Goal: Use online tool/utility: Use online tool/utility

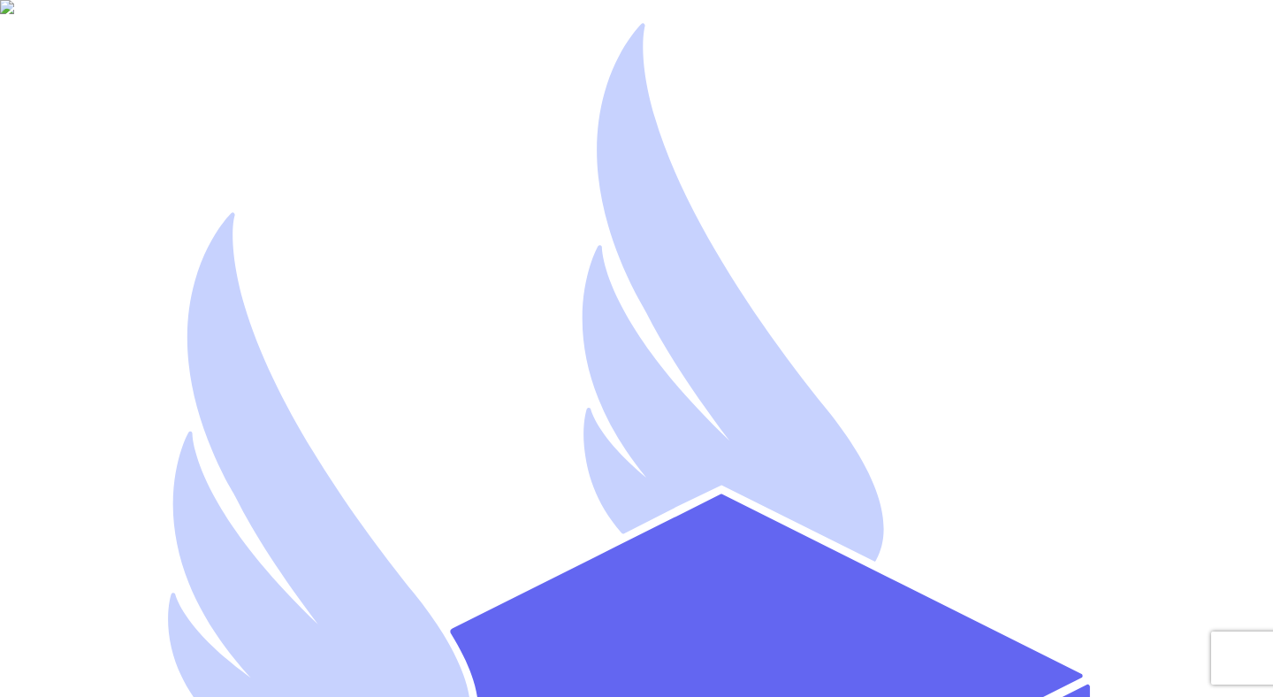
type input "mutahhar.ahmad+9@thryftship.com"
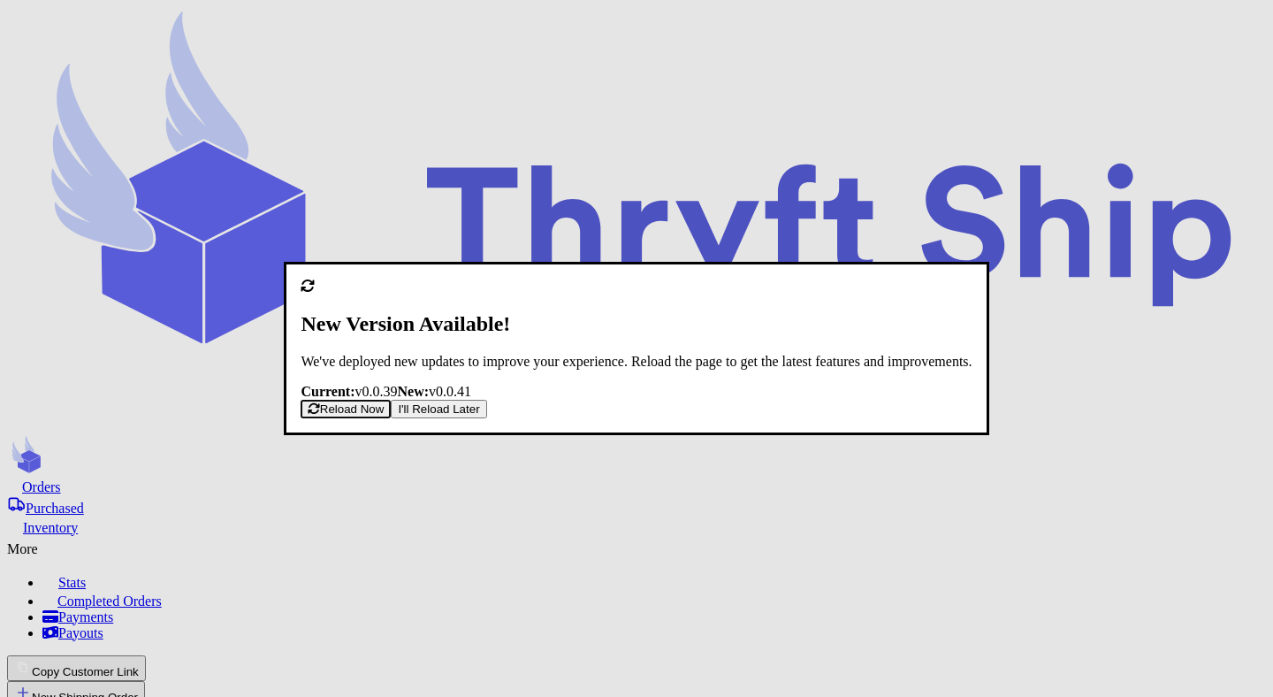
click at [486, 418] on button "I'll Reload Later" at bounding box center [438, 409] width 95 height 19
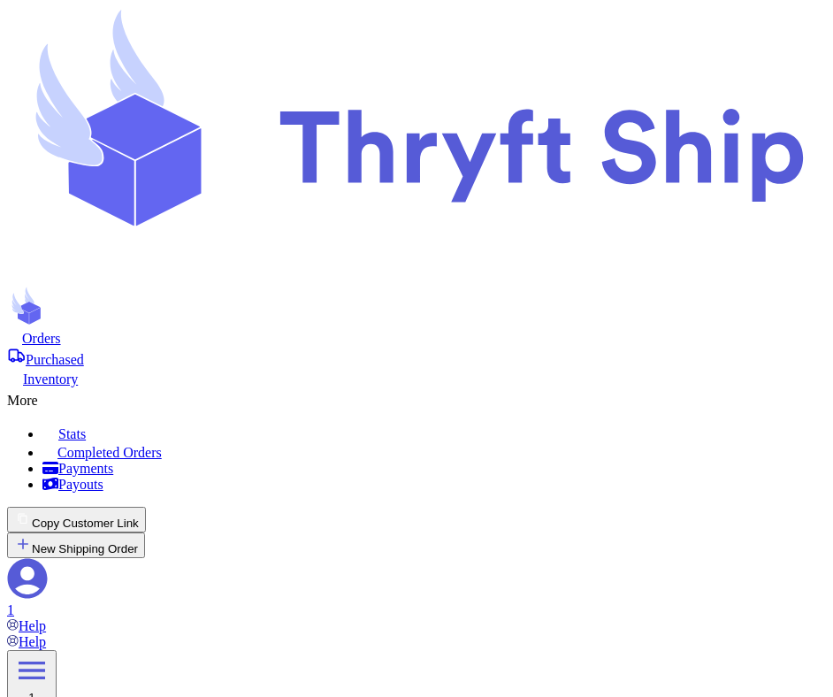
type input "84116"
type input "6"
type input "85115"
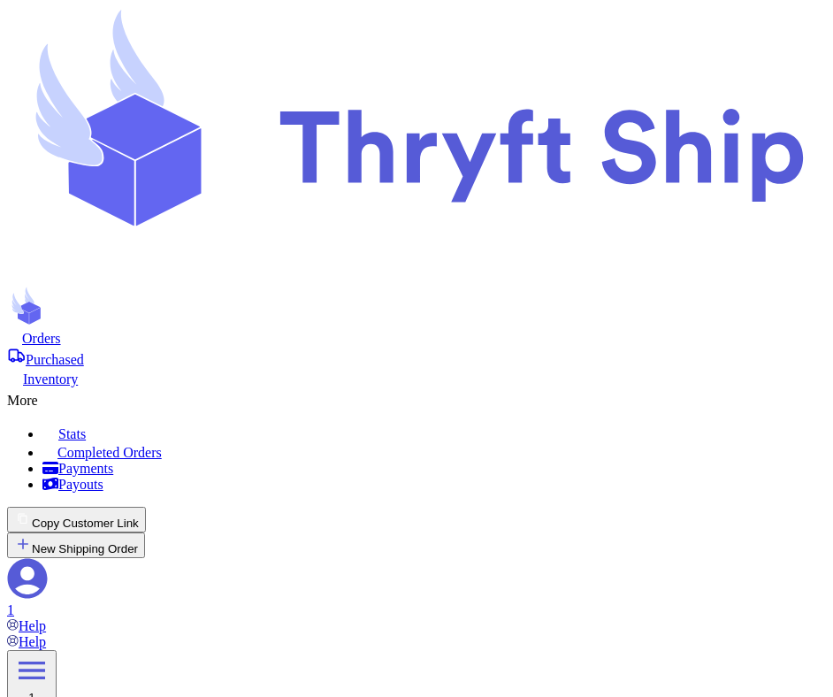
type input "1"
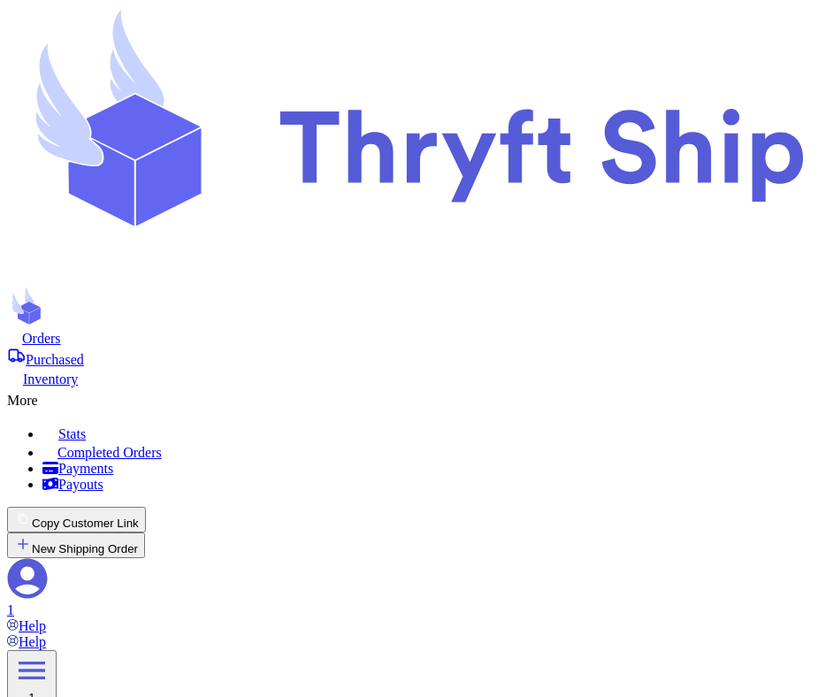
type input "2"
type input "3"
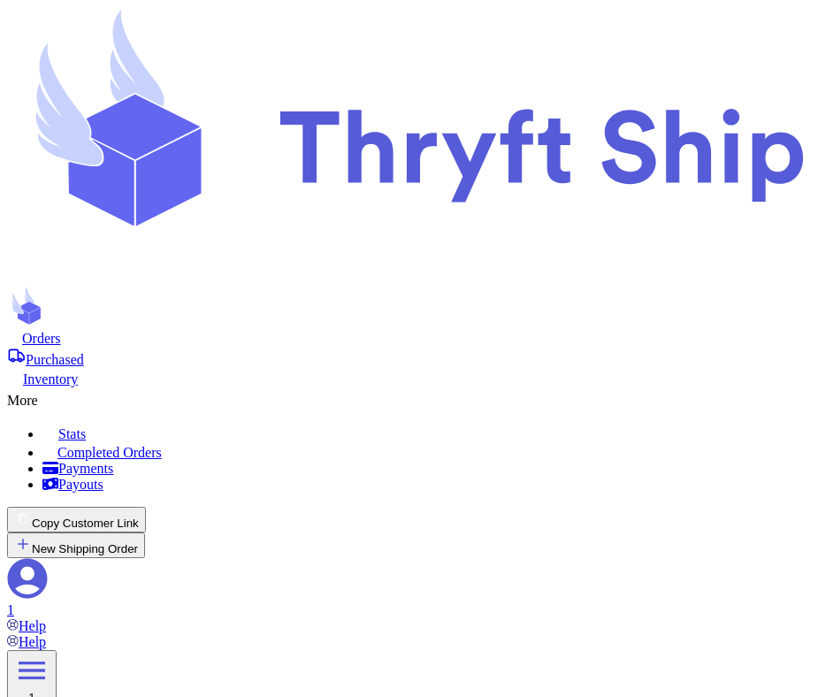
click at [797, 602] on div "1" at bounding box center [416, 610] width 819 height 16
paste input "84116"
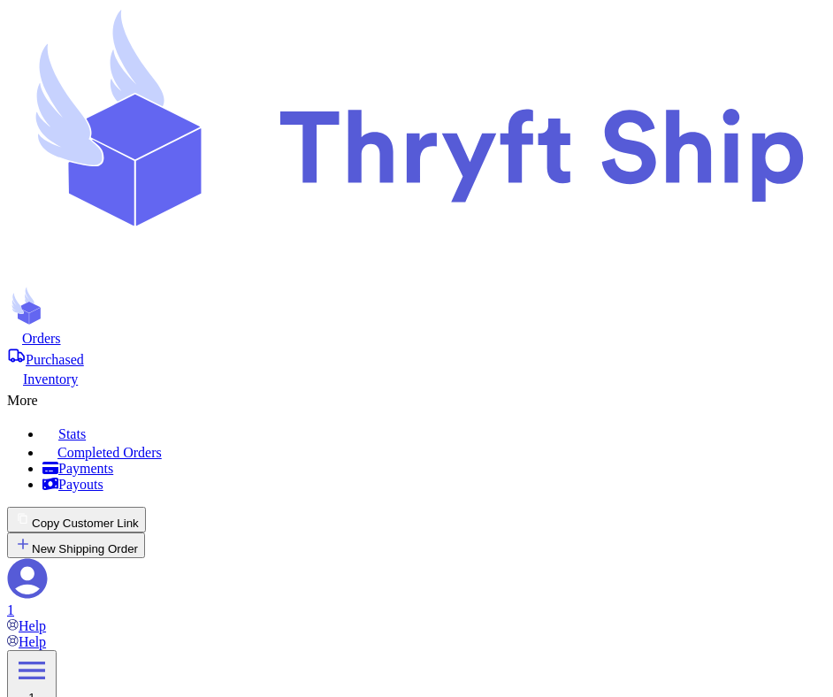
type input "84116"
paste input "85223"
type input "85223"
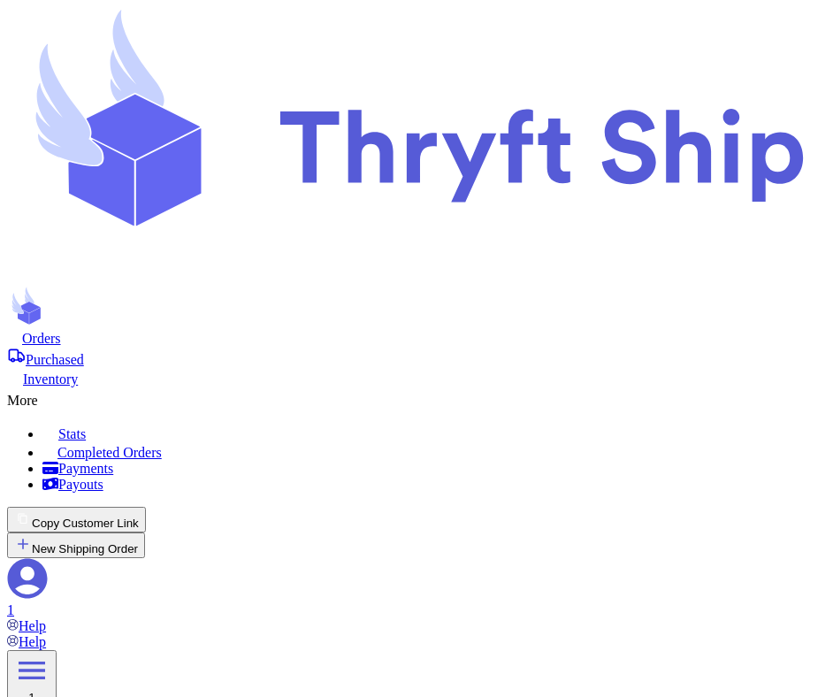
type input "1"
type input "2"
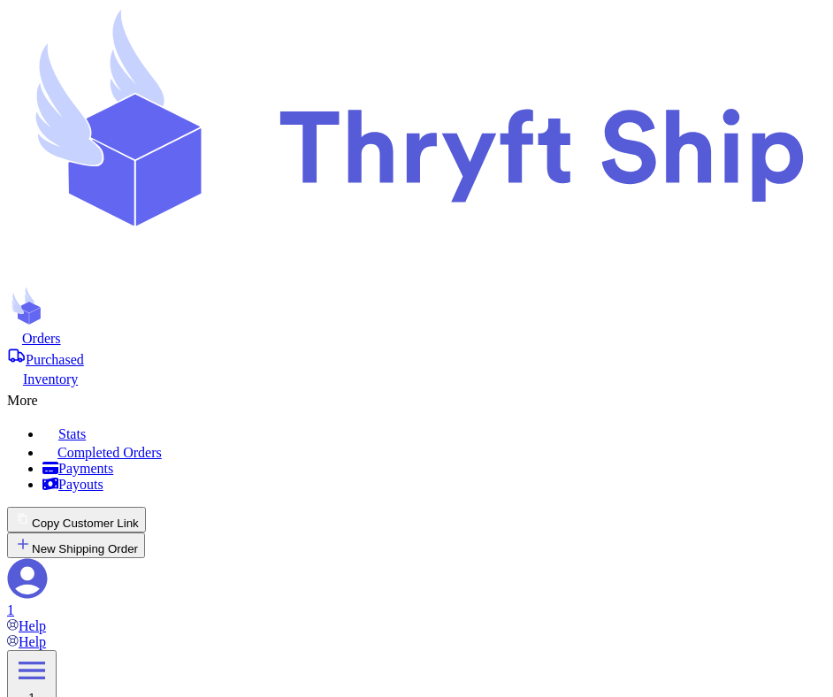
type input "3"
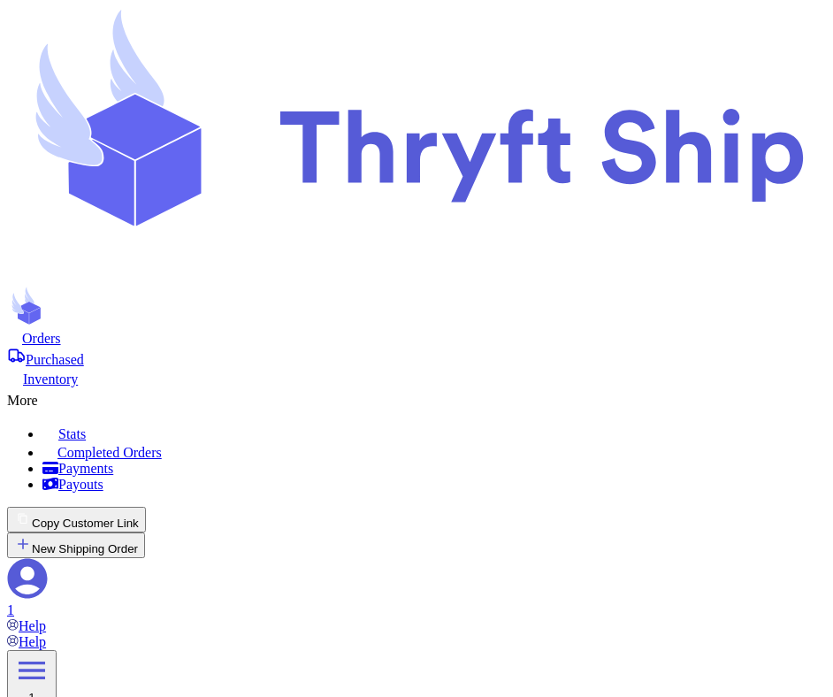
scroll to position [0, 0]
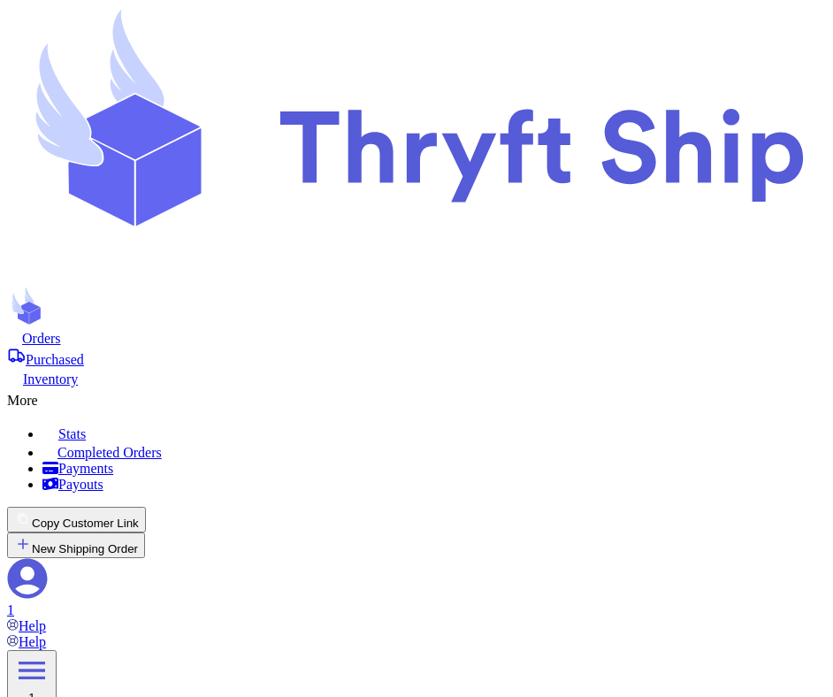
scroll to position [50, 0]
